Goal: Use online tool/utility: Utilize a website feature to perform a specific function

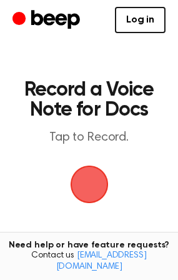
click at [93, 185] on span "button" at bounding box center [89, 184] width 41 height 41
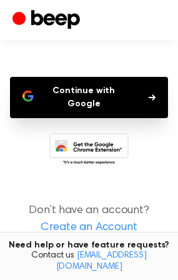
scroll to position [103, 0]
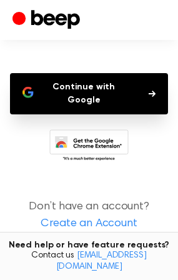
click at [102, 112] on button "Continue with Google" at bounding box center [89, 93] width 158 height 41
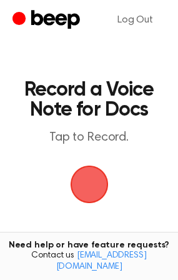
click at [89, 173] on span "button" at bounding box center [89, 184] width 41 height 41
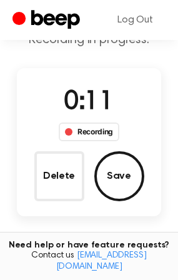
scroll to position [81, 0]
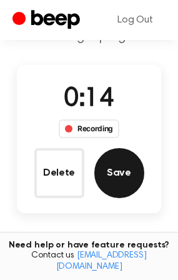
click at [117, 171] on button "Save" at bounding box center [119, 173] width 50 height 50
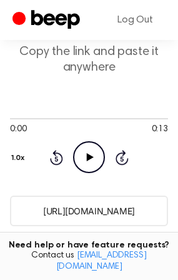
scroll to position [85, 0]
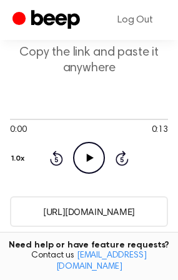
drag, startPoint x: 117, startPoint y: 171, endPoint x: 142, endPoint y: 170, distance: 24.4
click at [142, 170] on div "0:00 0:13 Your browser does not support the [object Object] element. 1.0x Rewin…" at bounding box center [89, 144] width 158 height 60
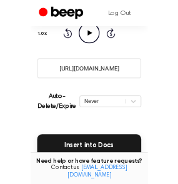
scroll to position [196, 0]
